Goal: Transaction & Acquisition: Download file/media

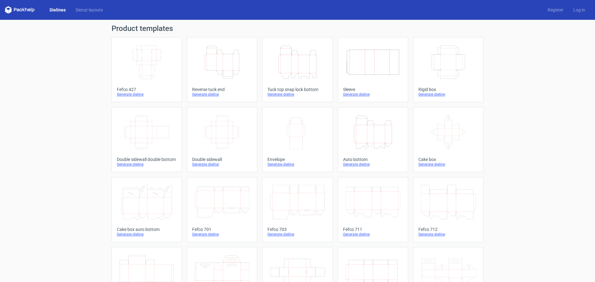
click at [299, 72] on icon "Height Depth Width" at bounding box center [297, 62] width 55 height 35
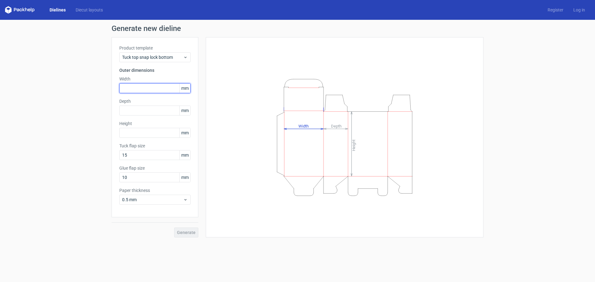
click at [137, 89] on input "text" at bounding box center [154, 88] width 71 height 10
type input "45"
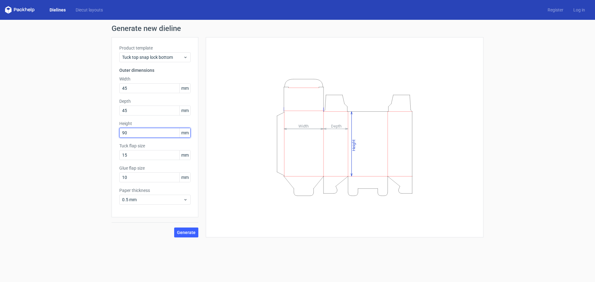
type input "90"
click at [186, 231] on span "Generate" at bounding box center [186, 232] width 19 height 4
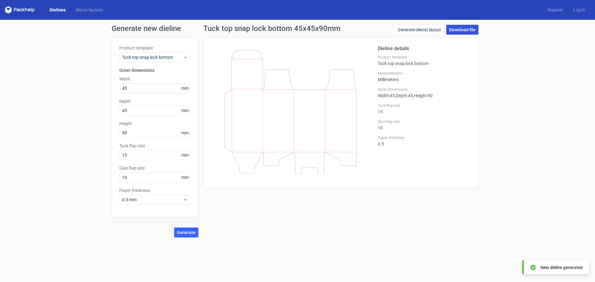
click at [463, 31] on link "Download file" at bounding box center [462, 30] width 32 height 10
